Goal: Find specific fact: Locate a discrete piece of known information

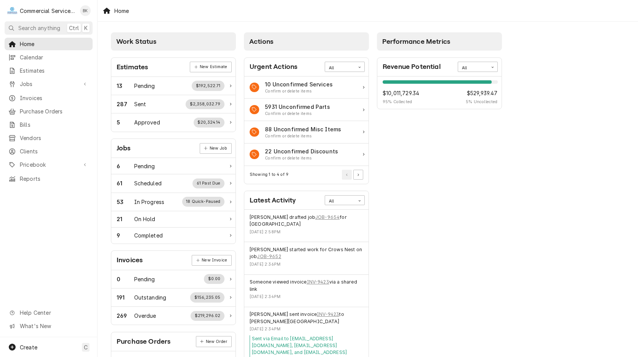
click at [46, 153] on div "Home Calendar Estimates Jobs Jobs Job Series Invoices Purchase Orders Bills Ven…" at bounding box center [48, 111] width 97 height 147
click at [46, 148] on span "Clients" at bounding box center [54, 151] width 69 height 8
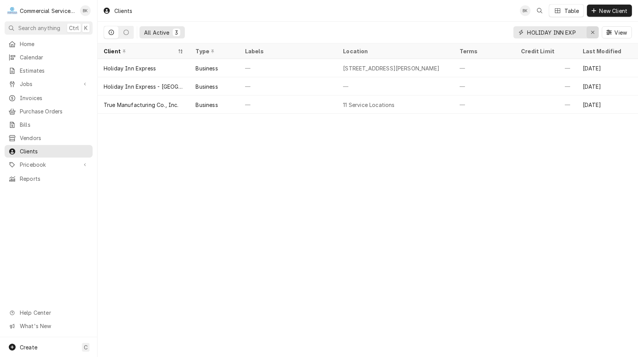
click at [591, 33] on icon "Erase input" at bounding box center [592, 32] width 4 height 5
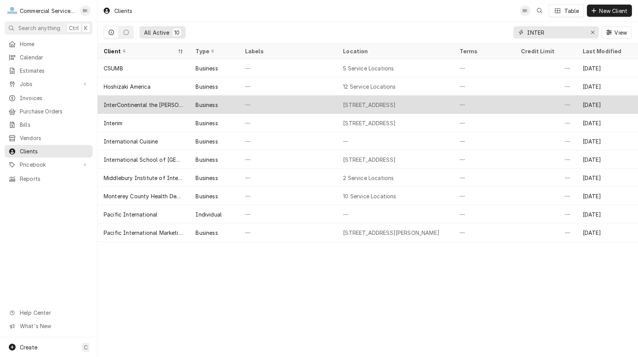
type input "INTER"
click at [170, 101] on div "InterContinental the [PERSON_NAME]" at bounding box center [144, 105] width 80 height 8
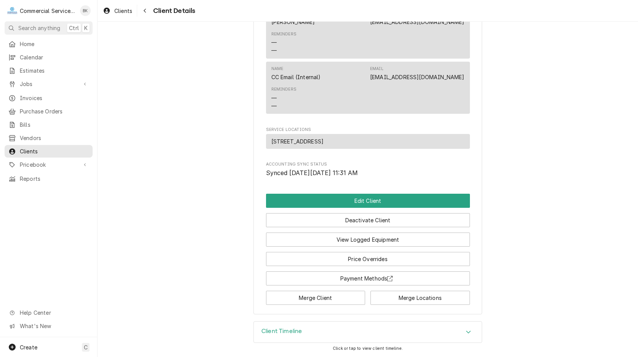
scroll to position [359, 0]
click at [373, 242] on button "View Logged Equipment" at bounding box center [368, 240] width 204 height 14
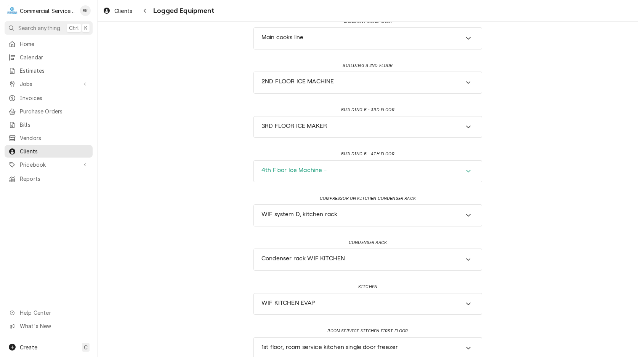
scroll to position [194, 0]
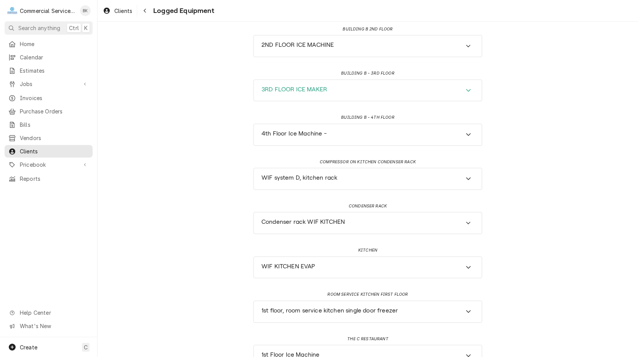
click at [411, 94] on div "3RD FLOOR ICE MAKER" at bounding box center [368, 90] width 228 height 21
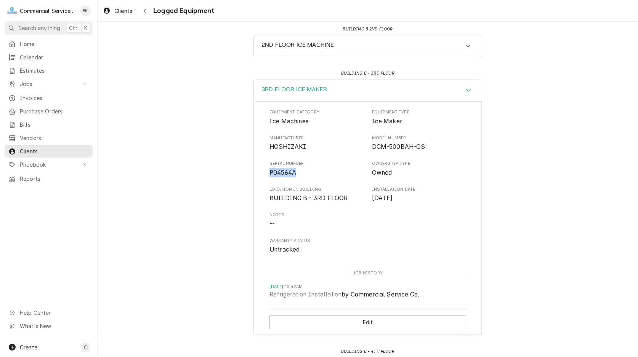
drag, startPoint x: 298, startPoint y: 174, endPoint x: 269, endPoint y: 175, distance: 28.2
click at [269, 175] on span "P04564A" at bounding box center [316, 172] width 94 height 9
copy span "P04564A"
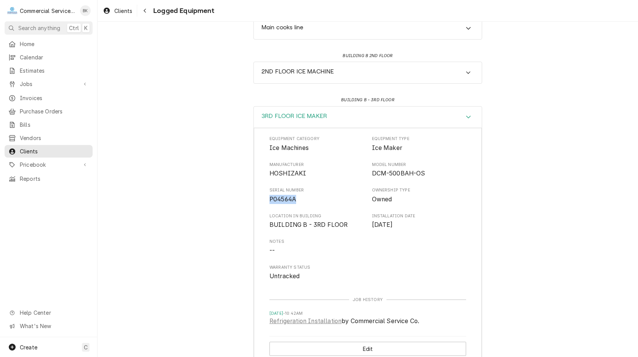
scroll to position [155, 0]
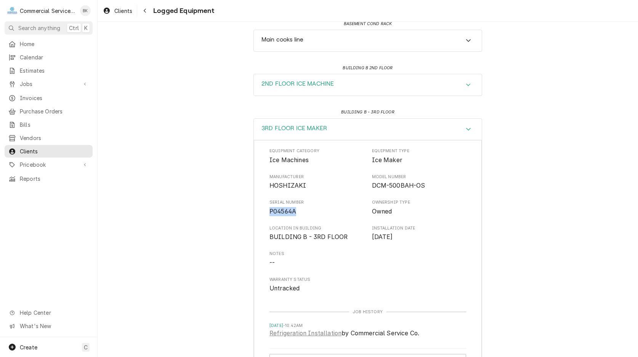
click at [304, 90] on div "2ND FLOOR ICE MACHINE" at bounding box center [368, 84] width 228 height 21
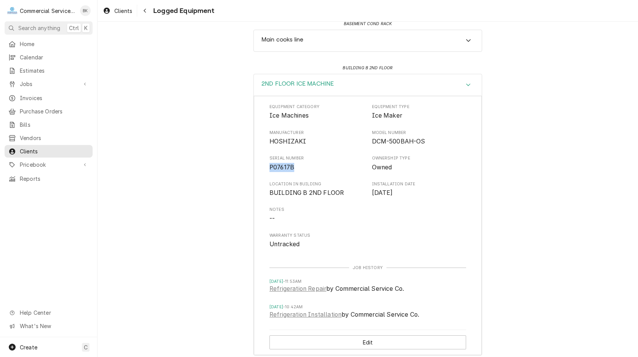
drag, startPoint x: 297, startPoint y: 166, endPoint x: 267, endPoint y: 170, distance: 29.5
click at [267, 170] on div "Equipment Category Ice Machines Equipment Type Ice Maker Manufacturer HOSHIZAKI…" at bounding box center [368, 225] width 228 height 259
copy span "P07617B"
